Goal: Information Seeking & Learning: Learn about a topic

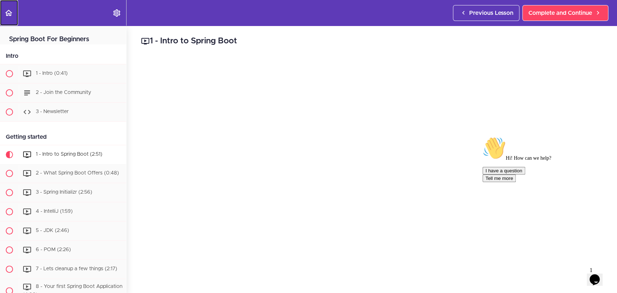
click at [10, 12] on use "Back to course curriculum" at bounding box center [8, 13] width 7 height 6
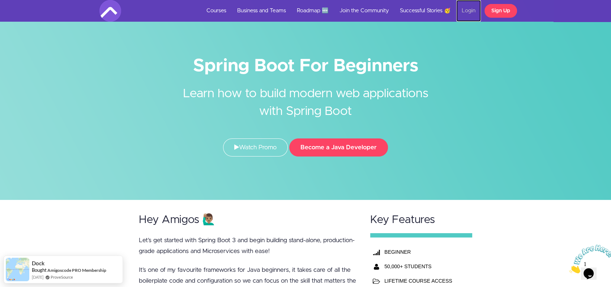
click at [471, 10] on link "Login" at bounding box center [468, 11] width 25 height 22
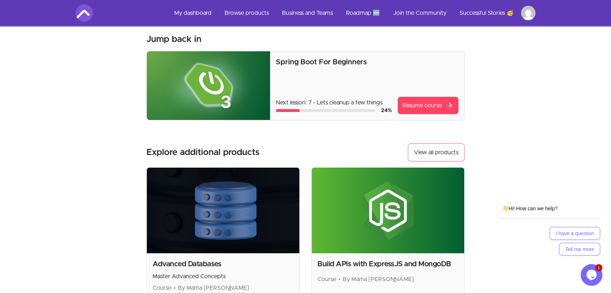
scroll to position [29, 0]
click at [491, 102] on section "Welcome back Raj! Welcome back Raj. Let's learn something today! Jump back in S…" at bounding box center [305, 165] width 483 height 337
click at [451, 102] on span "arrow_forward" at bounding box center [449, 105] width 9 height 9
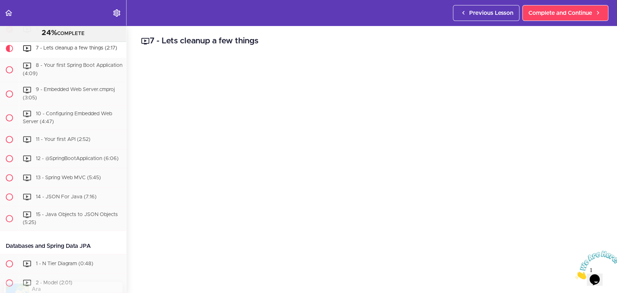
click at [575, 274] on icon "Close" at bounding box center [575, 277] width 0 height 6
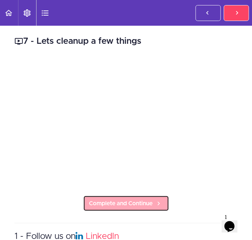
click at [127, 202] on span "Complete and Continue" at bounding box center [121, 203] width 64 height 9
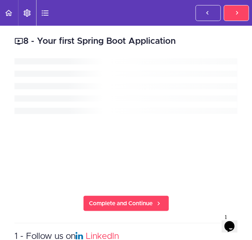
click at [127, 202] on span "Complete and Continue" at bounding box center [121, 203] width 64 height 9
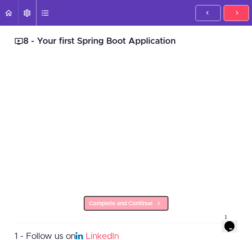
click at [137, 199] on span "Complete and Continue" at bounding box center [121, 203] width 64 height 9
click at [104, 201] on span "Complete and Continue" at bounding box center [121, 203] width 64 height 9
click at [149, 199] on span "Complete and Continue" at bounding box center [121, 203] width 64 height 9
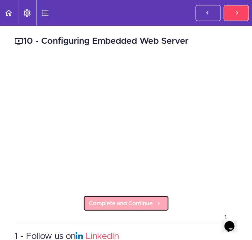
click at [131, 199] on span "Complete and Continue" at bounding box center [121, 203] width 64 height 9
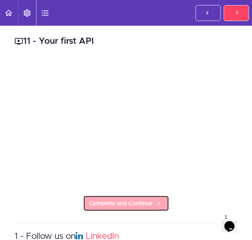
click at [113, 201] on span "Complete and Continue" at bounding box center [121, 203] width 64 height 9
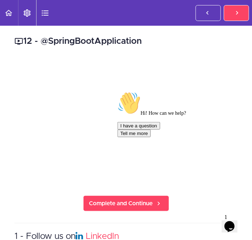
click at [117, 91] on icon "Chat attention grabber" at bounding box center [117, 91] width 0 height 0
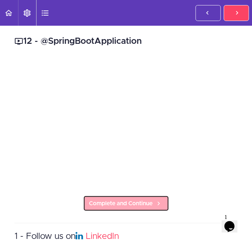
click at [119, 200] on span "Complete and Continue" at bounding box center [121, 203] width 64 height 9
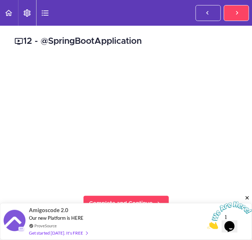
click at [248, 197] on icon "Close" at bounding box center [247, 197] width 7 height 7
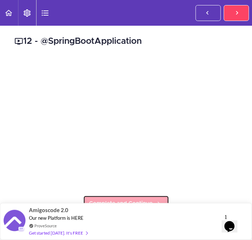
click at [128, 199] on span "Complete and Continue" at bounding box center [121, 203] width 64 height 9
